Goal: Task Accomplishment & Management: Complete application form

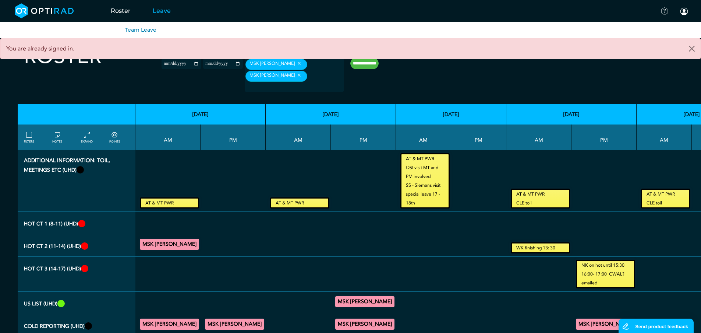
click at [159, 10] on link "Leave" at bounding box center [162, 10] width 40 height 29
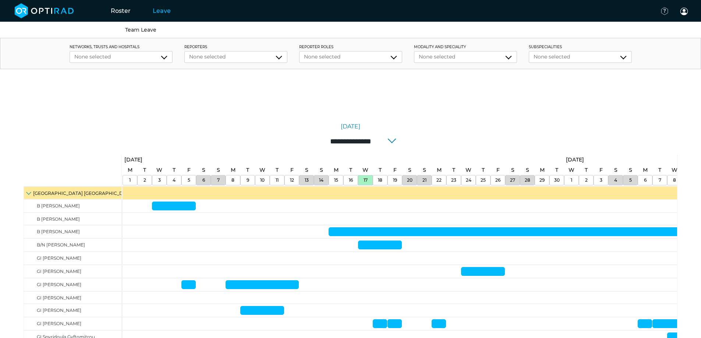
click at [327, 141] on input "**********" at bounding box center [351, 141] width 118 height 15
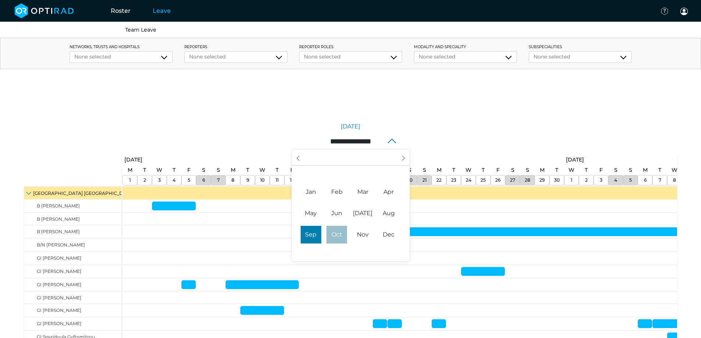
click at [334, 235] on span "Oct" at bounding box center [337, 235] width 21 height 18
type input "**********"
